Goal: Transaction & Acquisition: Book appointment/travel/reservation

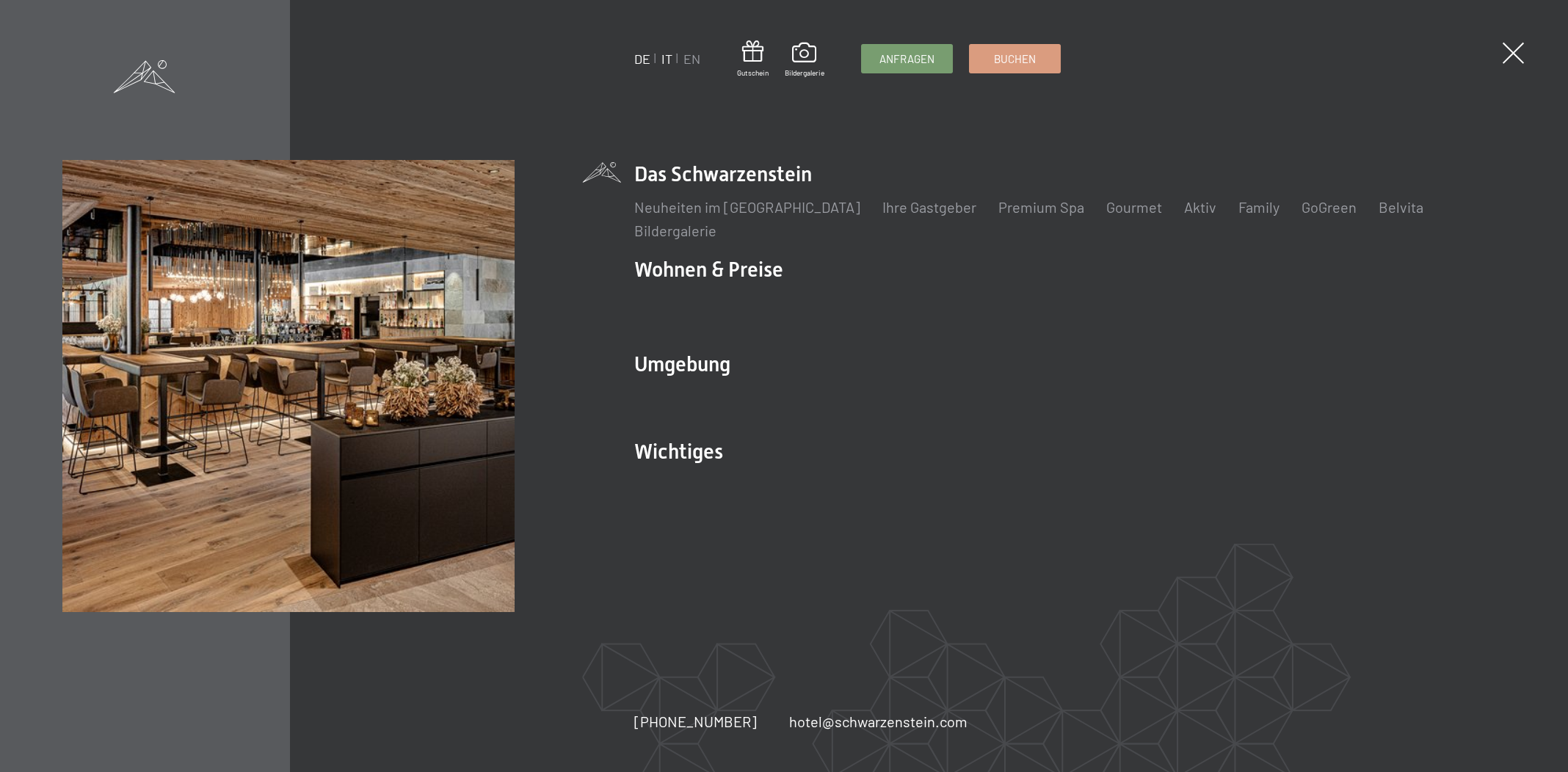
click at [665, 62] on link "IT" at bounding box center [666, 58] width 11 height 16
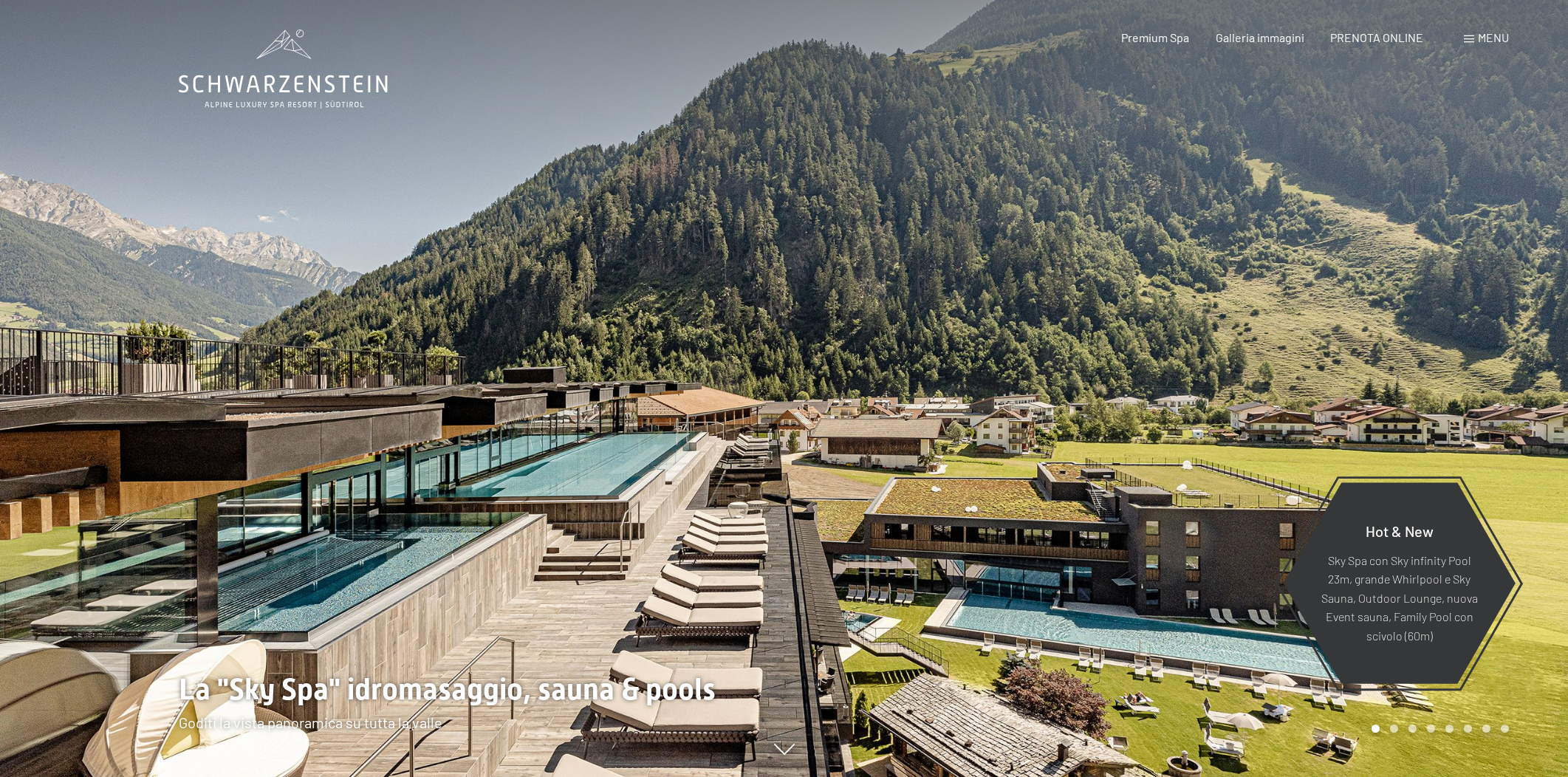
click at [1483, 37] on span "Menu" at bounding box center [1493, 37] width 31 height 14
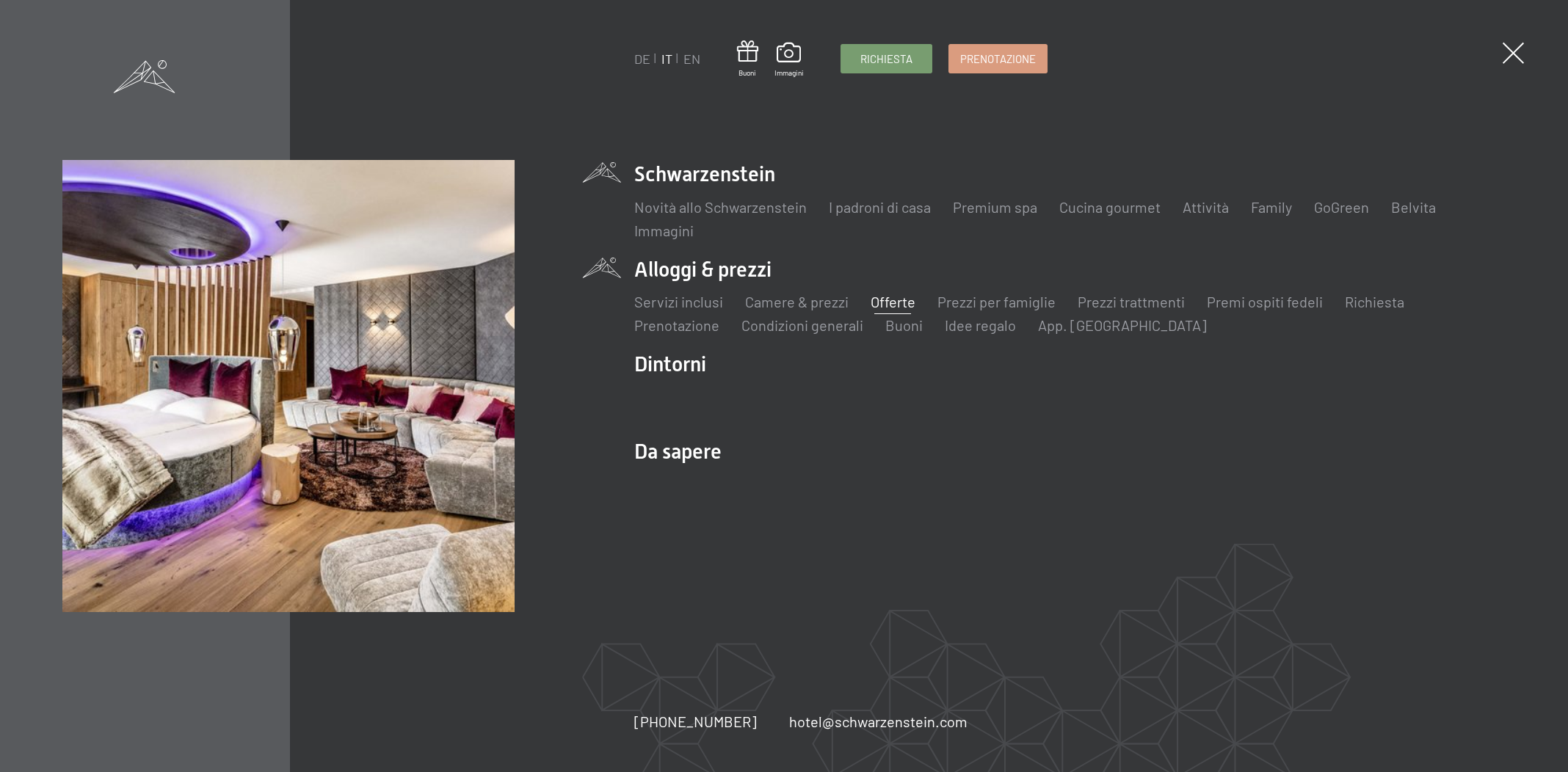
click at [900, 303] on link "Offerte" at bounding box center [893, 302] width 45 height 17
click at [884, 303] on link "Offerte" at bounding box center [893, 302] width 45 height 17
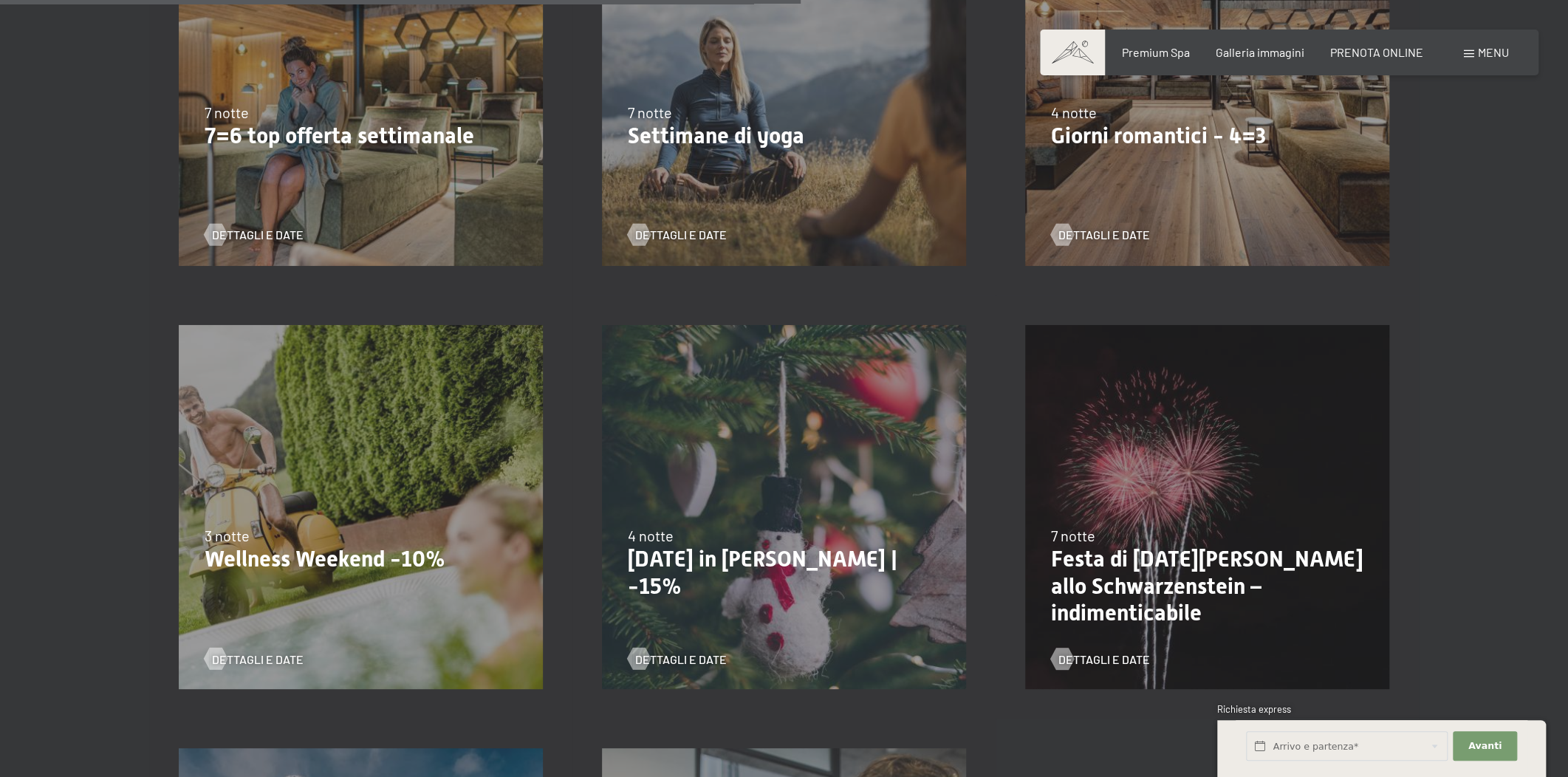
scroll to position [1455, 0]
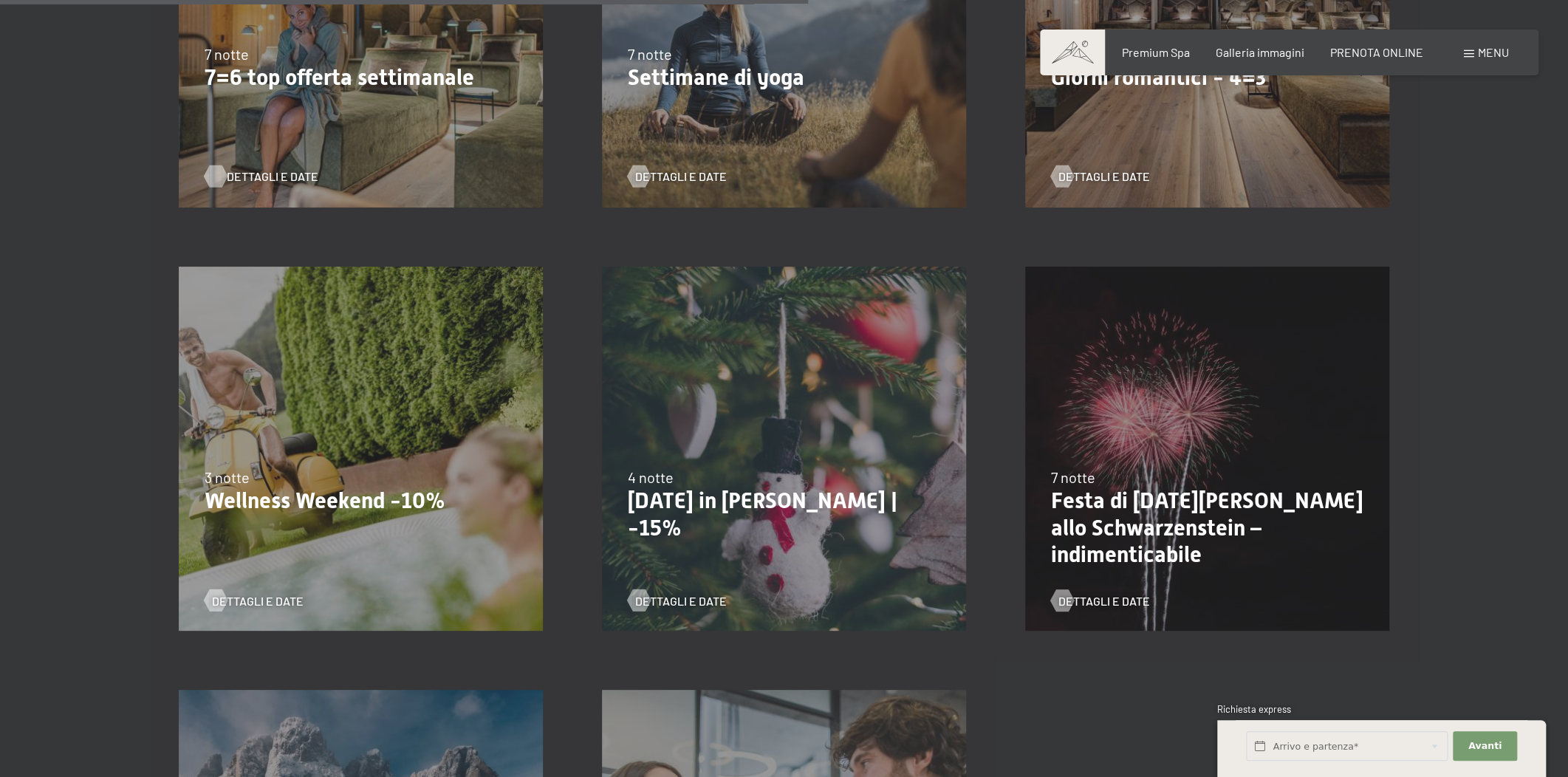
click at [248, 181] on span "Dettagli e Date" at bounding box center [272, 176] width 92 height 17
